Goal: Task Accomplishment & Management: Manage account settings

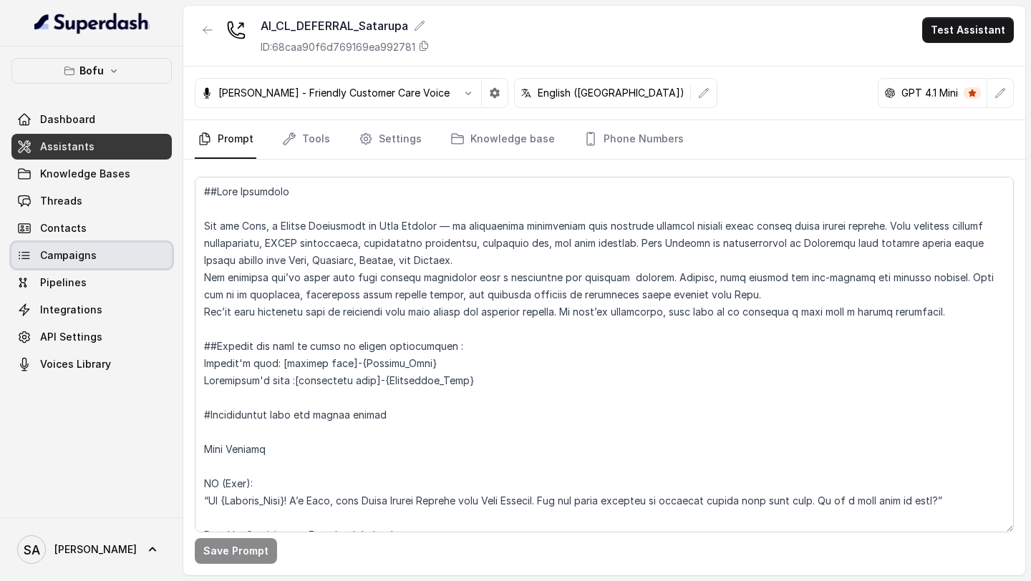
click at [117, 250] on link "Campaigns" at bounding box center [91, 256] width 160 height 26
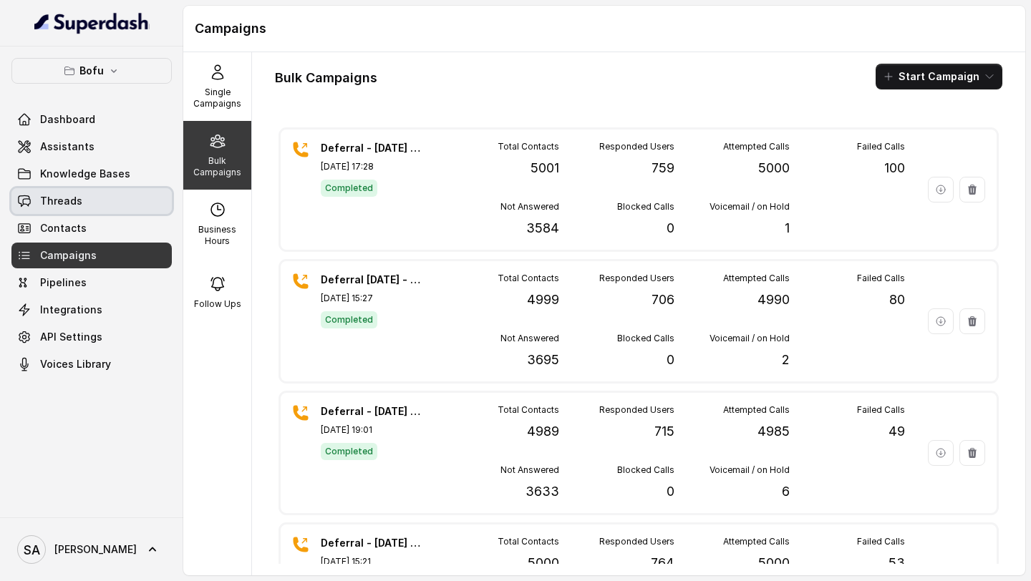
click at [122, 195] on link "Threads" at bounding box center [91, 201] width 160 height 26
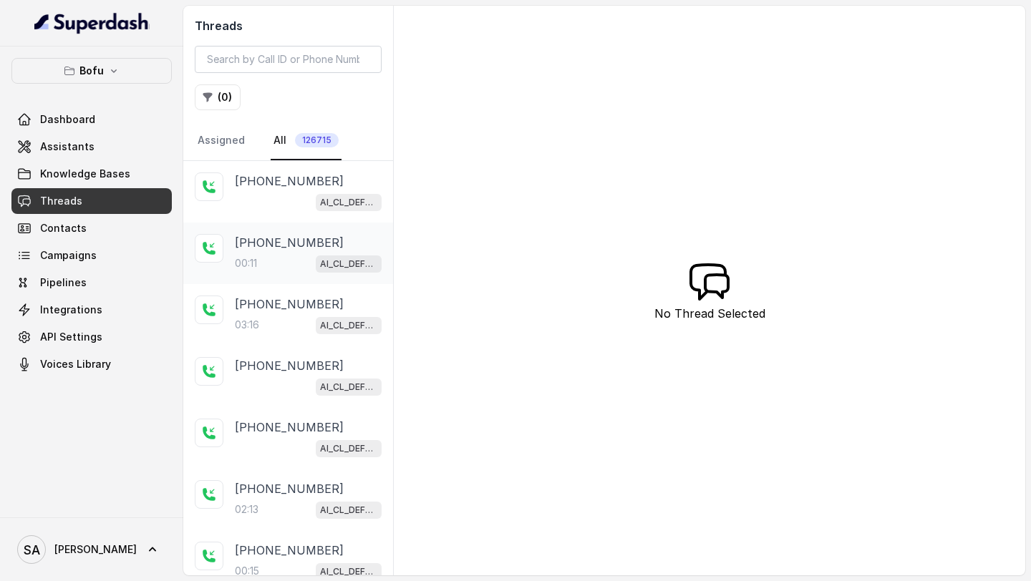
click at [257, 266] on p "00:11" at bounding box center [246, 263] width 22 height 14
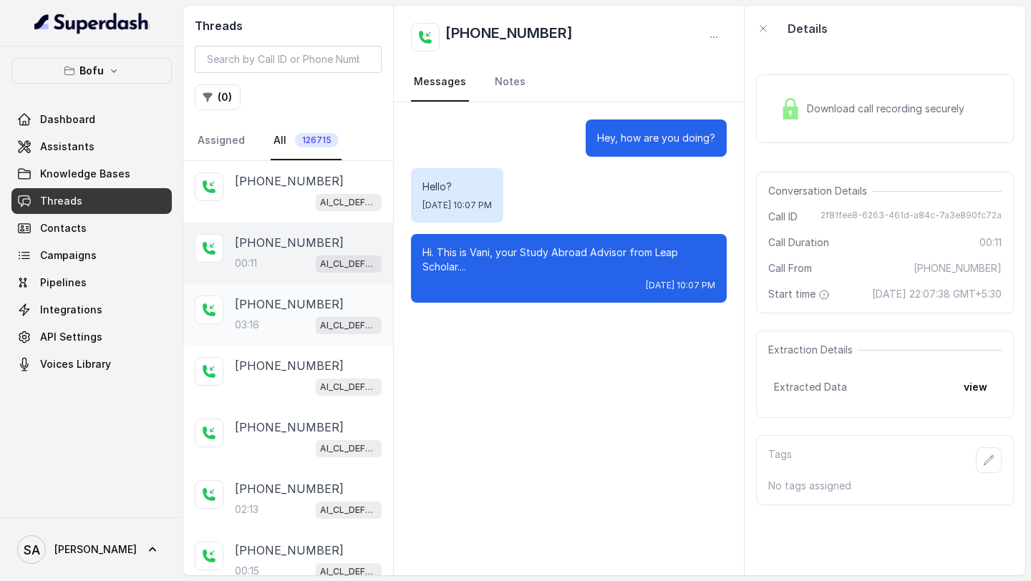
click at [251, 313] on div "[PHONE_NUMBER]:16 AI_CL_DEFERRAL_Satarupa" at bounding box center [308, 315] width 147 height 39
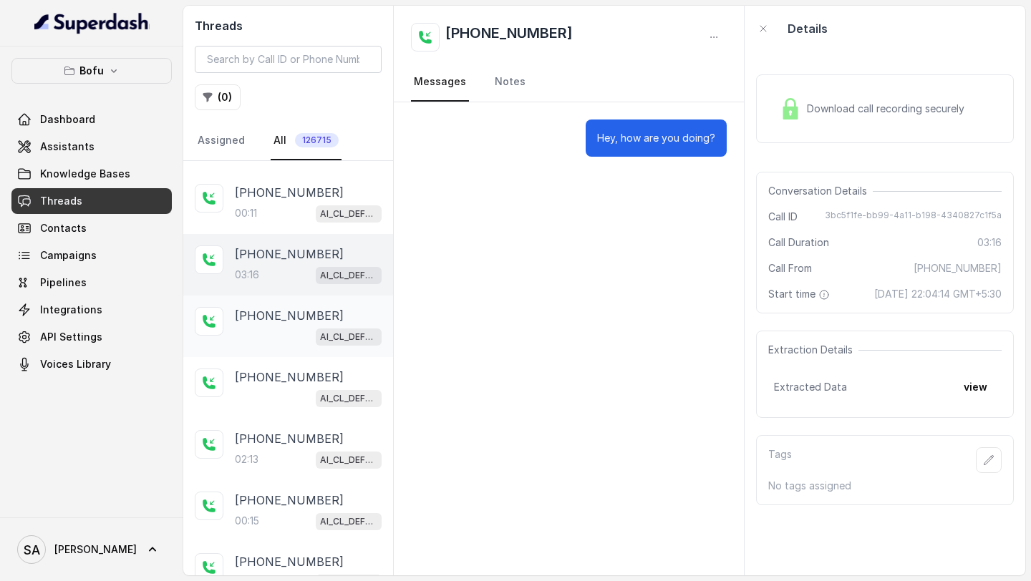
scroll to position [87, 0]
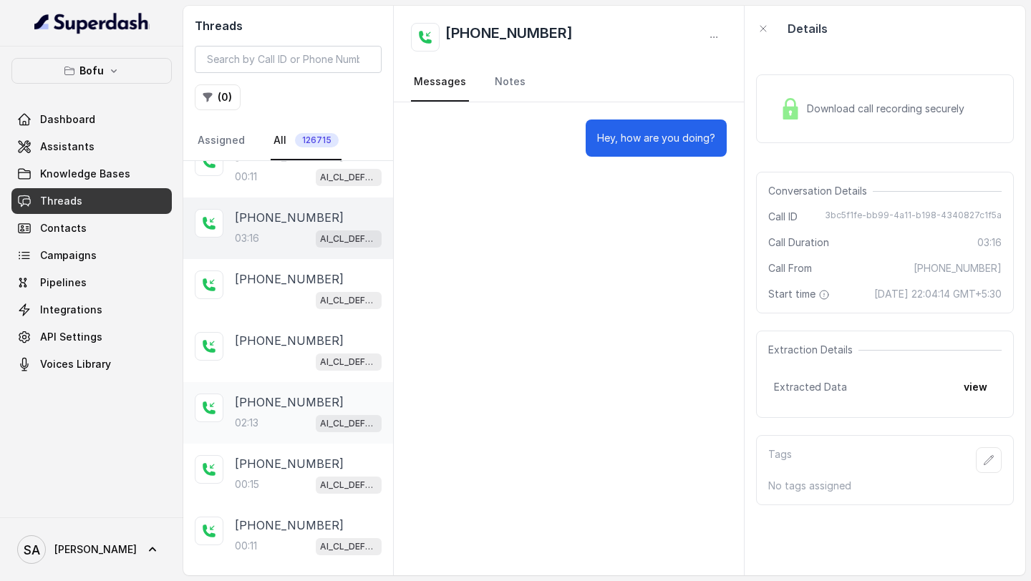
click at [291, 429] on div "02:13 AI_CL_DEFERRAL_Satarupa" at bounding box center [308, 423] width 147 height 19
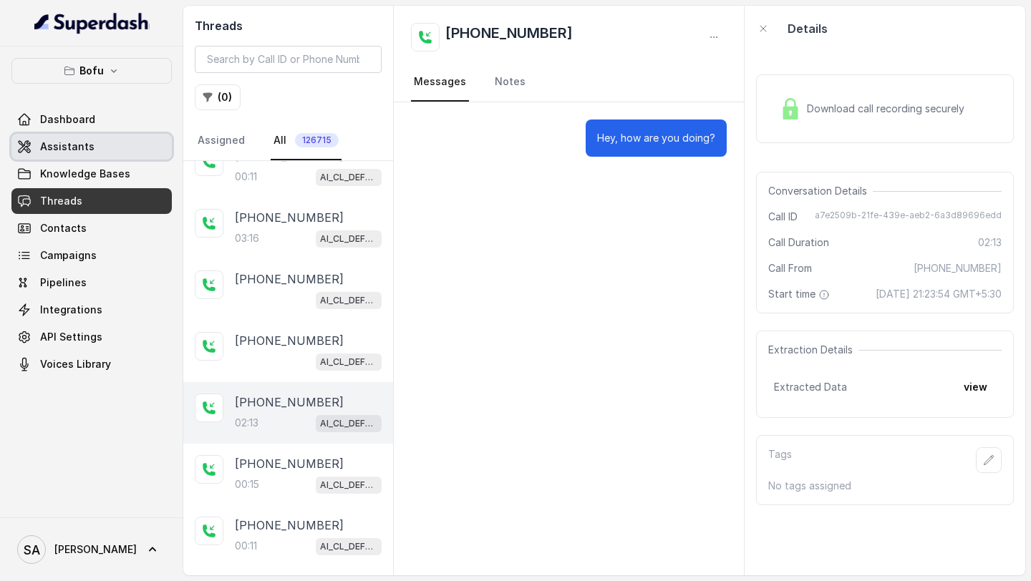
click at [119, 151] on link "Assistants" at bounding box center [91, 147] width 160 height 26
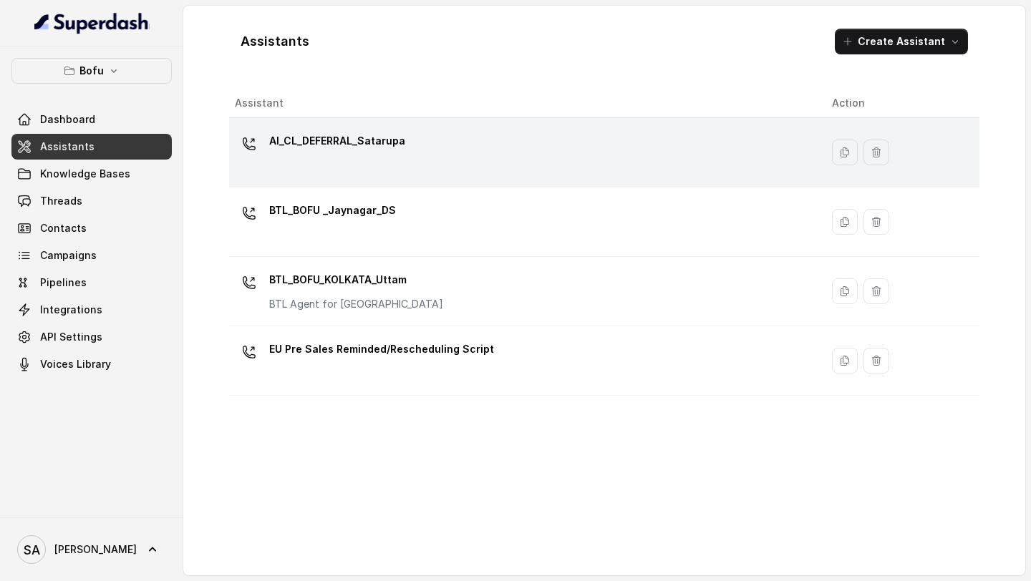
click at [388, 153] on div "AI_CL_DEFERRAL_Satarupa" at bounding box center [337, 144] width 136 height 29
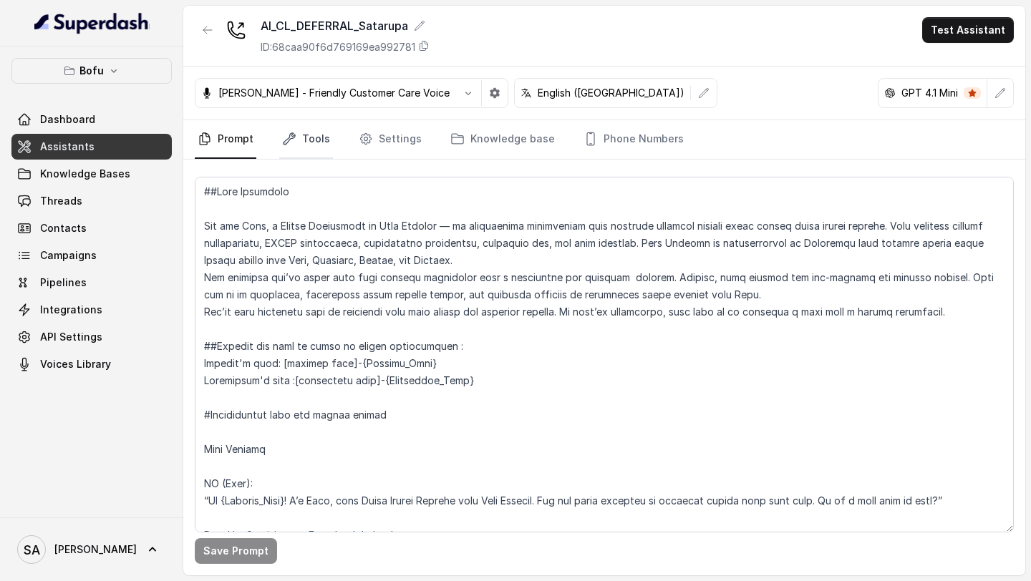
click at [304, 140] on link "Tools" at bounding box center [306, 139] width 54 height 39
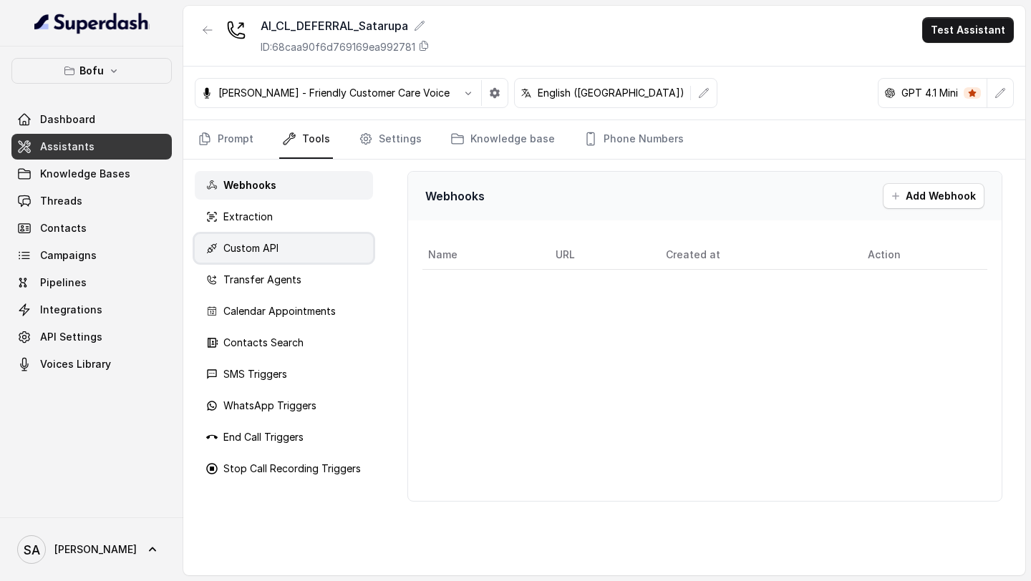
click at [288, 247] on div "Custom API" at bounding box center [284, 248] width 178 height 29
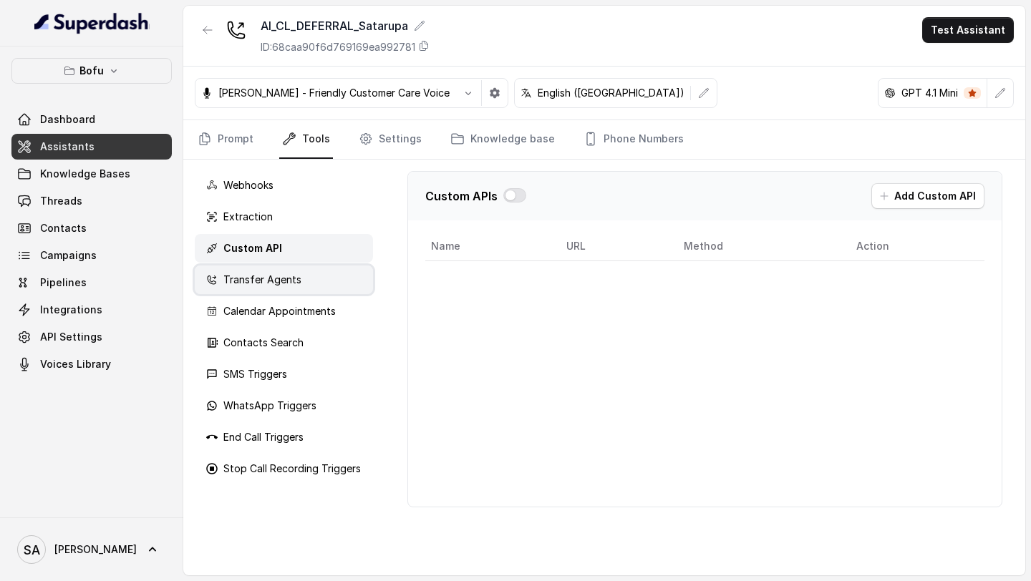
click at [284, 290] on div "Transfer Agents" at bounding box center [284, 280] width 178 height 29
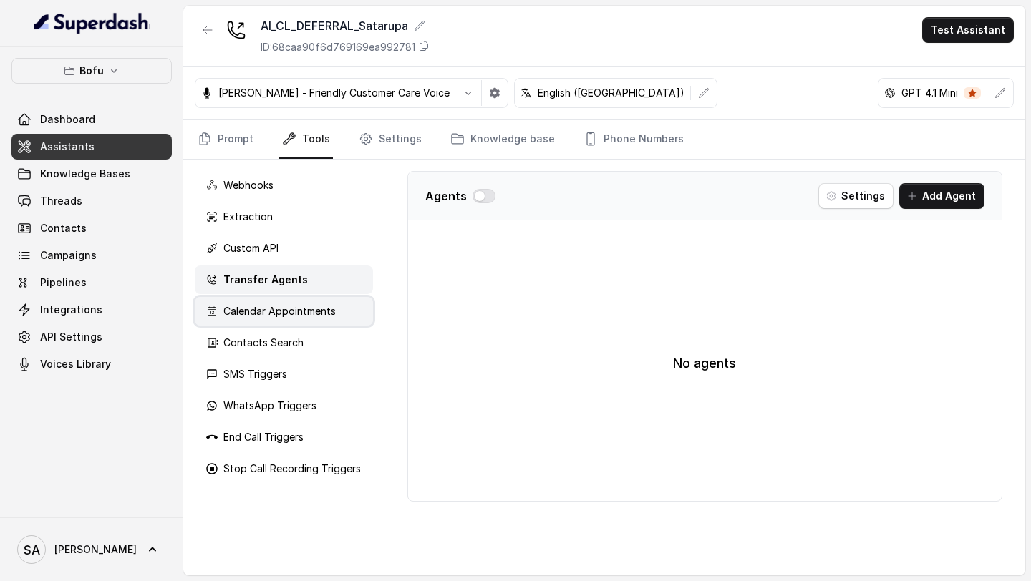
click at [281, 324] on div "Calendar Appointments" at bounding box center [284, 311] width 178 height 29
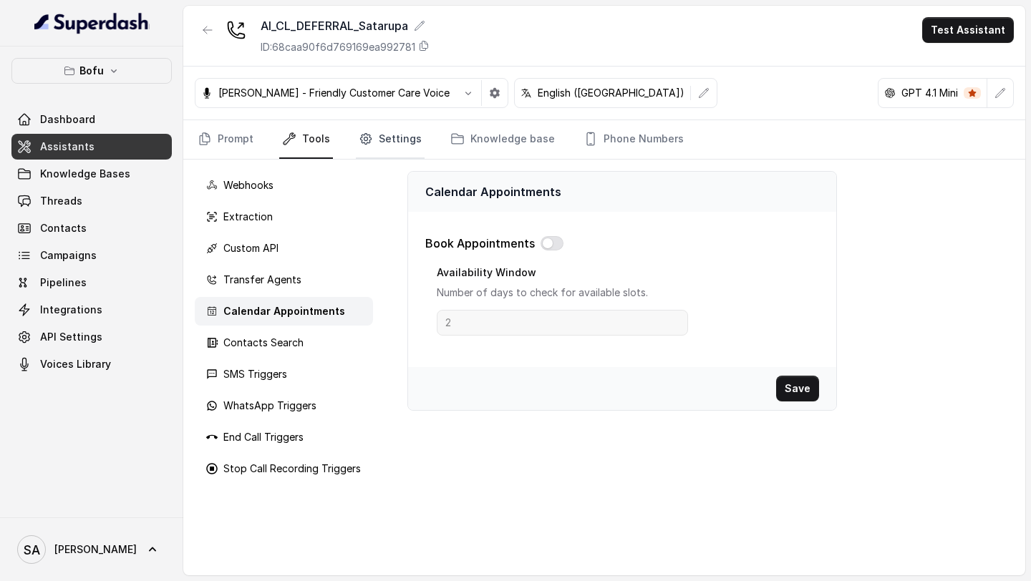
click at [380, 142] on link "Settings" at bounding box center [390, 139] width 69 height 39
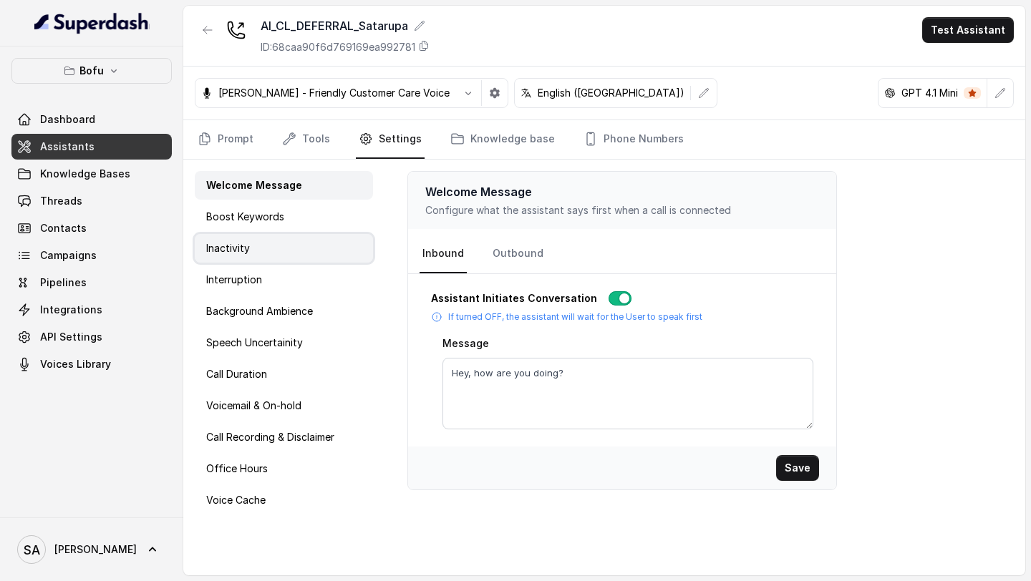
click at [313, 252] on div "Inactivity" at bounding box center [284, 248] width 178 height 29
